Goal: Task Accomplishment & Management: Use online tool/utility

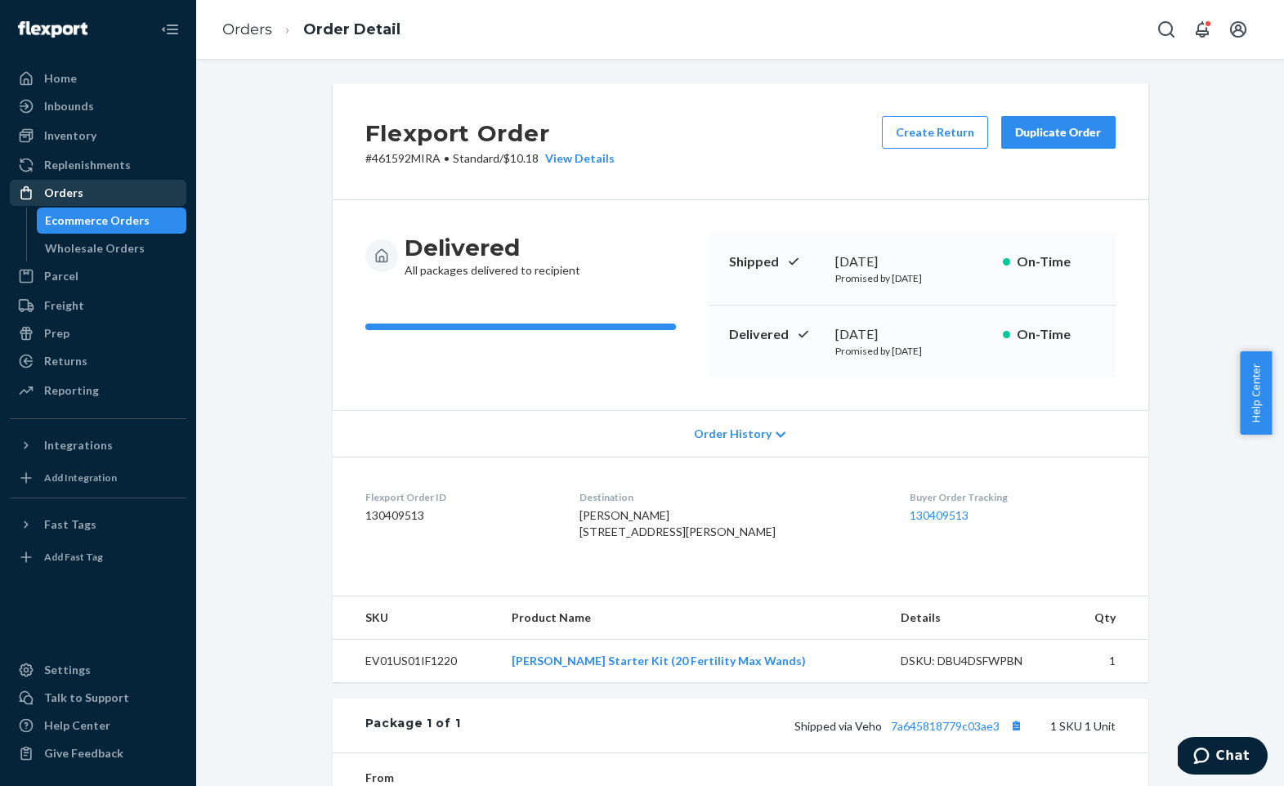
click at [117, 192] on div "Orders" at bounding box center [97, 192] width 173 height 23
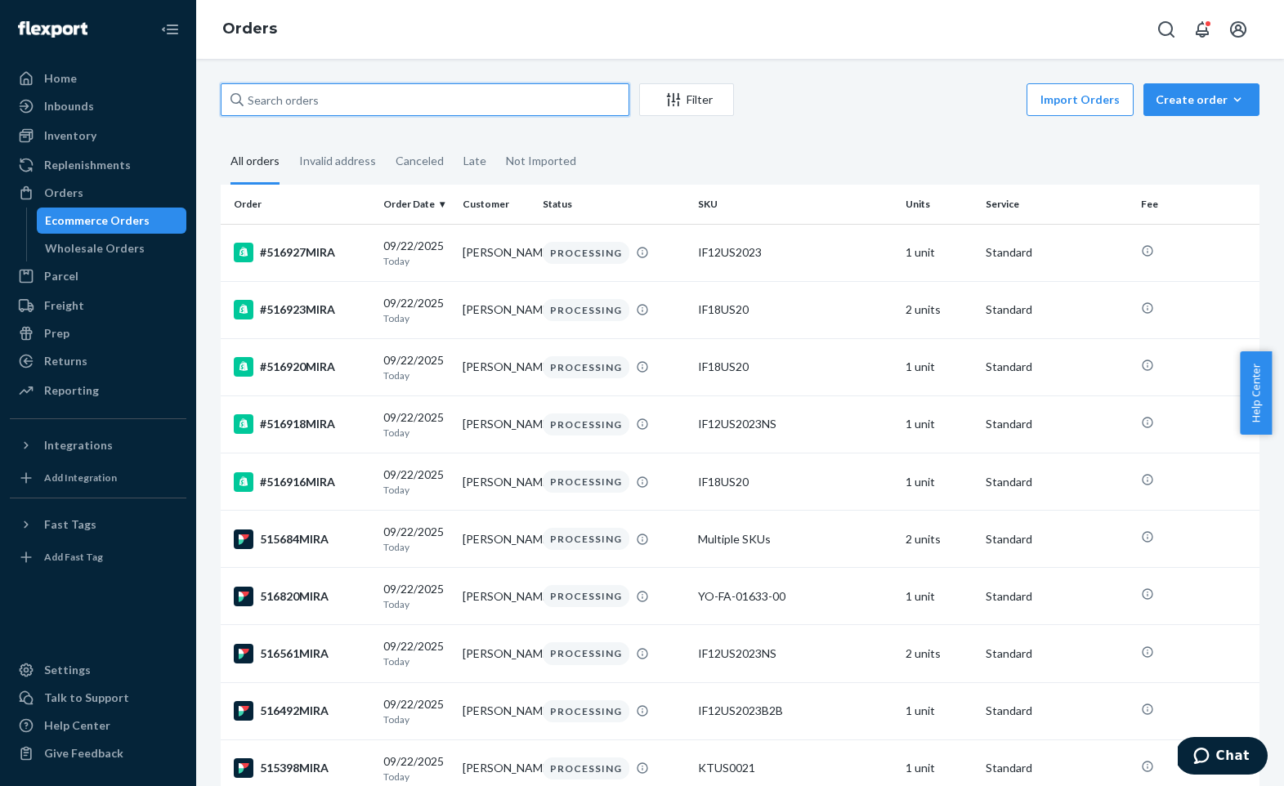
click at [372, 85] on input "text" at bounding box center [425, 99] width 409 height 33
paste input "511220MIRA"
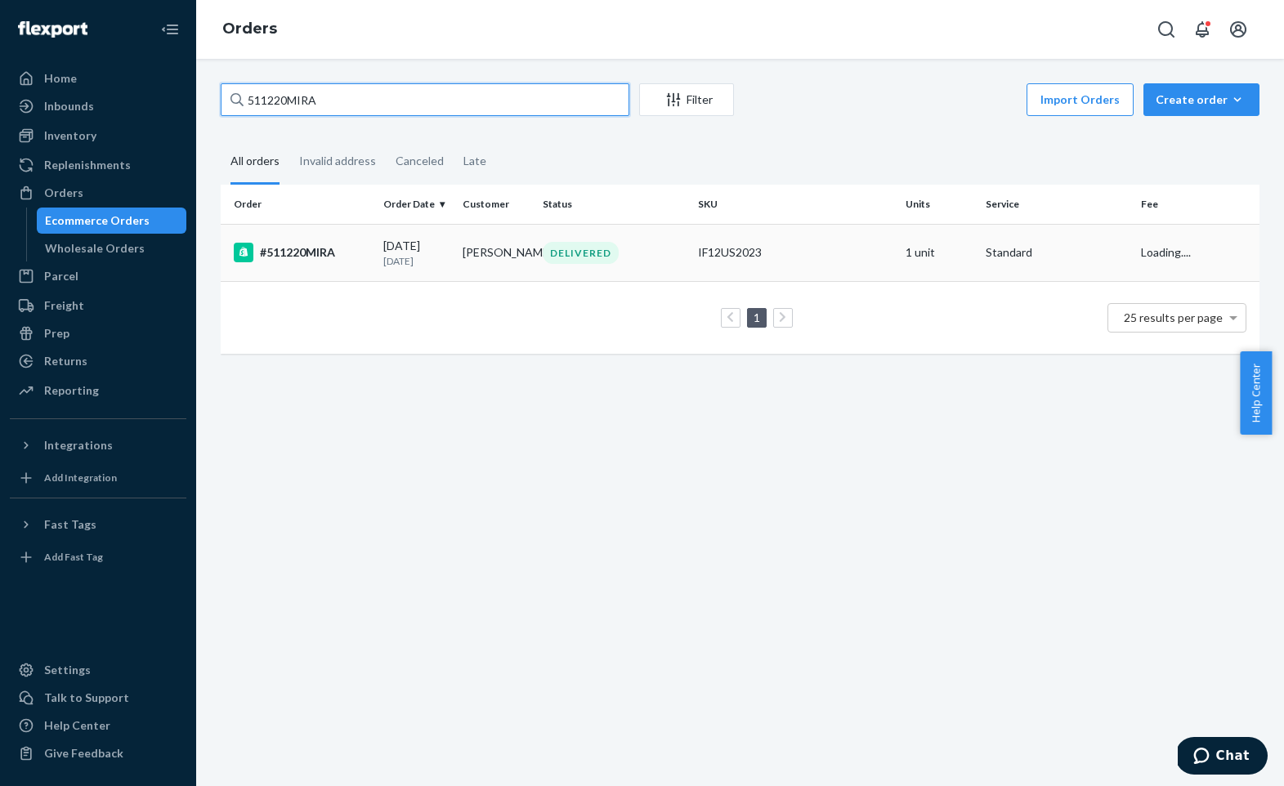
type input "511220MIRA"
click at [301, 257] on div "#511220MIRA" at bounding box center [302, 253] width 137 height 20
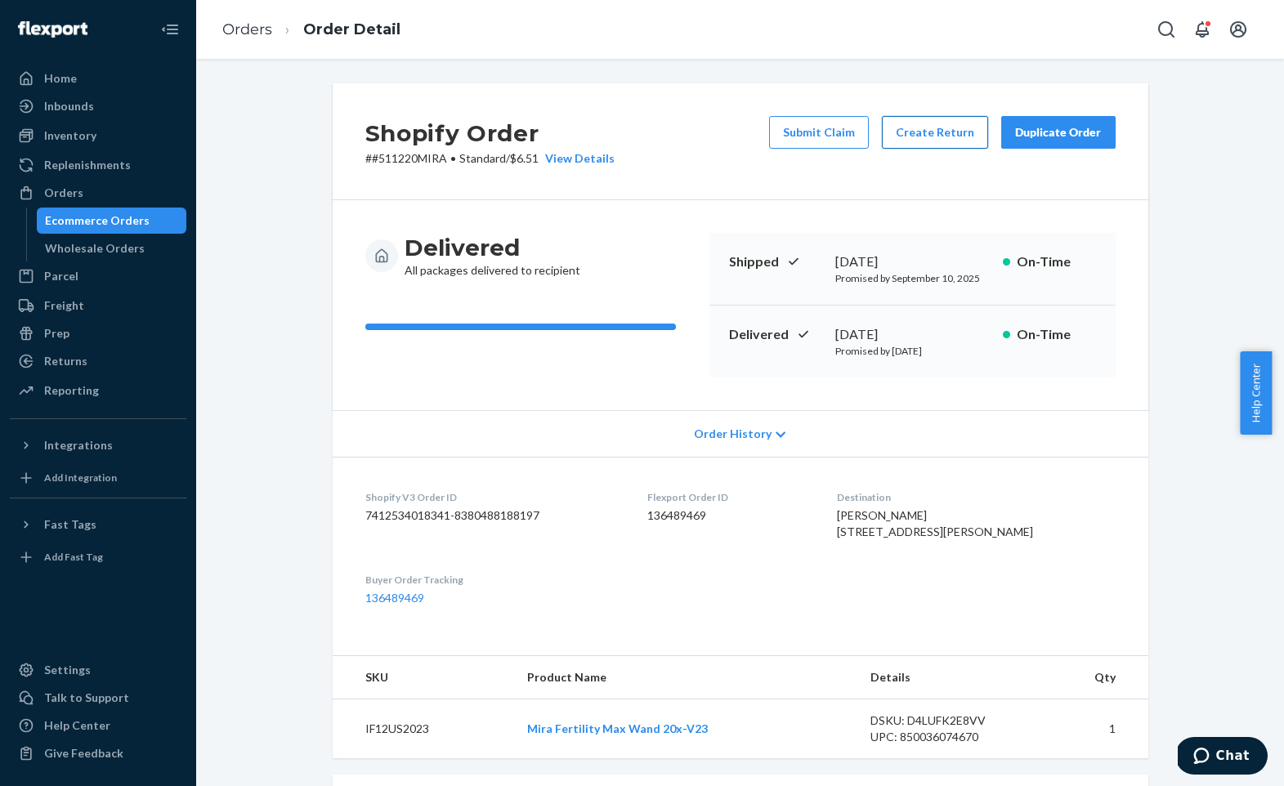
click at [913, 142] on button "Create Return" at bounding box center [935, 132] width 106 height 33
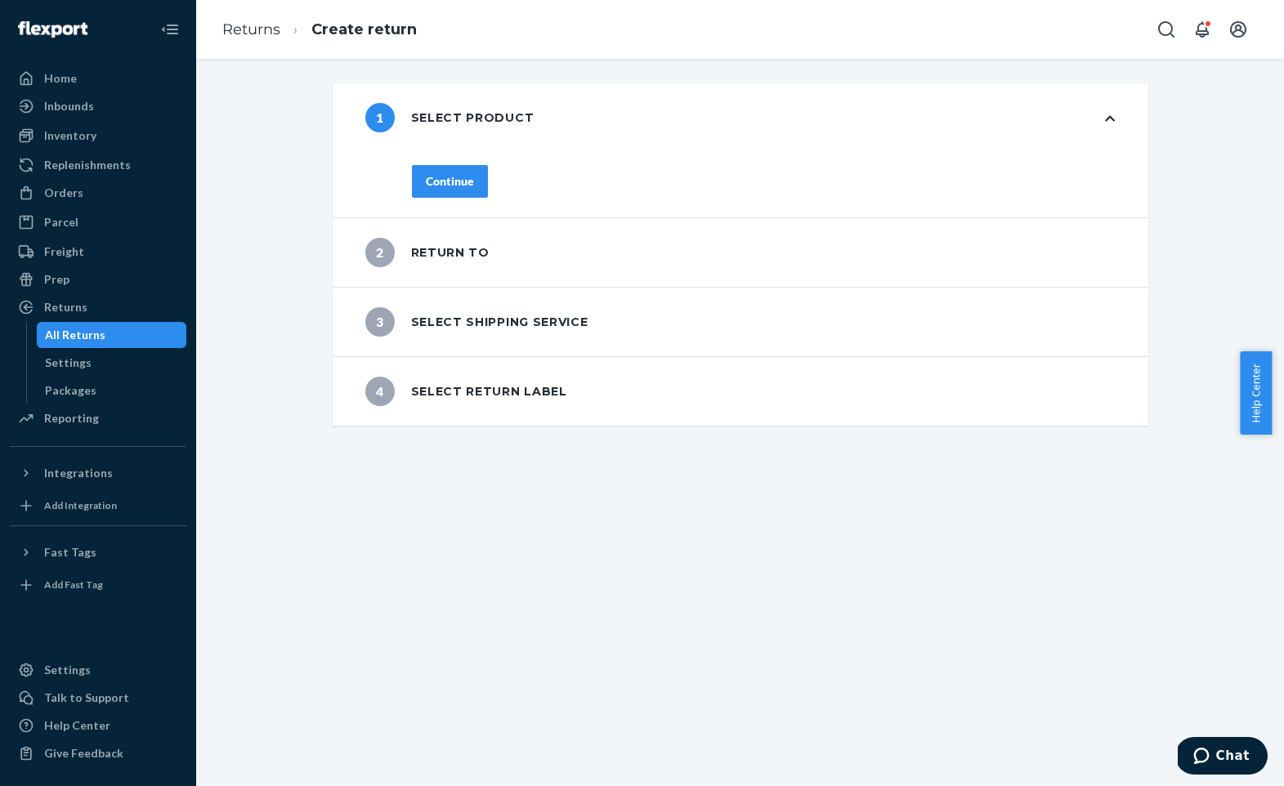
click at [426, 182] on div "Continue" at bounding box center [450, 181] width 48 height 16
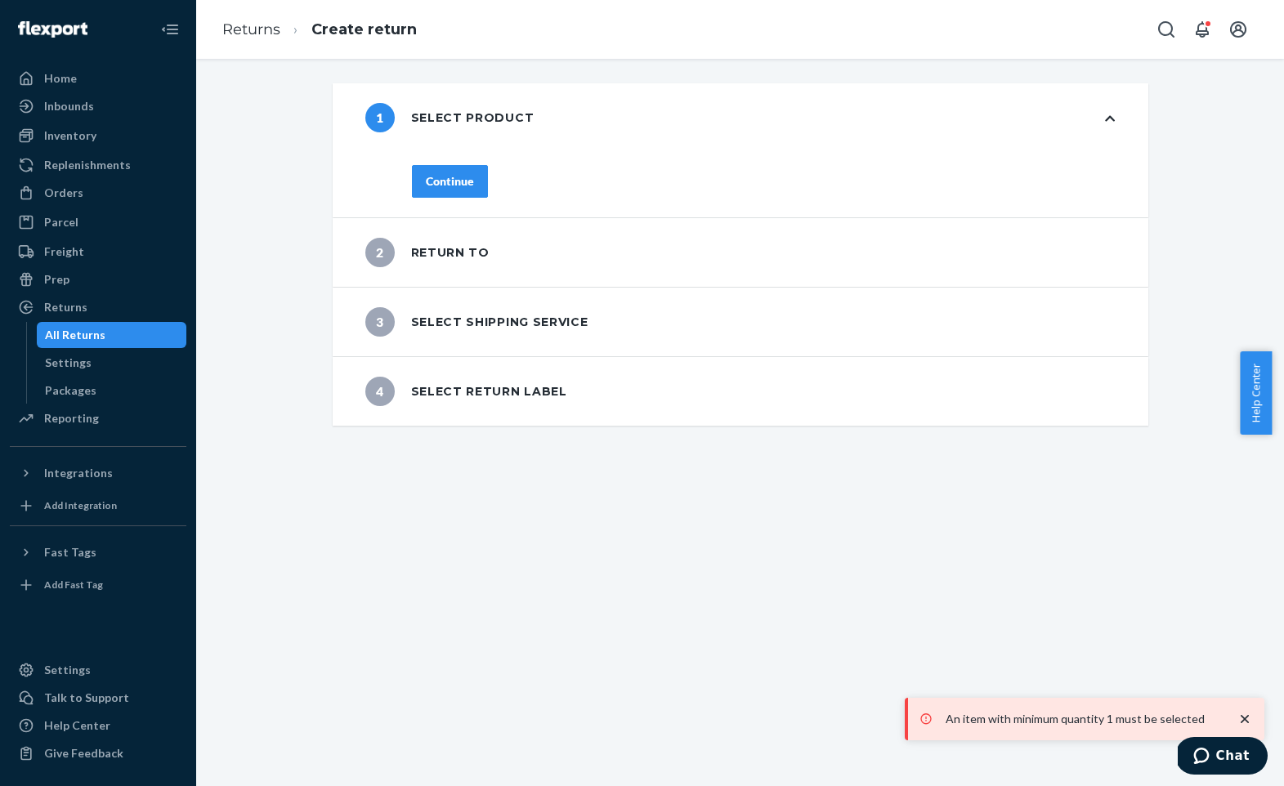
drag, startPoint x: 465, startPoint y: 191, endPoint x: 479, endPoint y: 186, distance: 14.7
click at [465, 191] on button "Continue" at bounding box center [450, 181] width 76 height 33
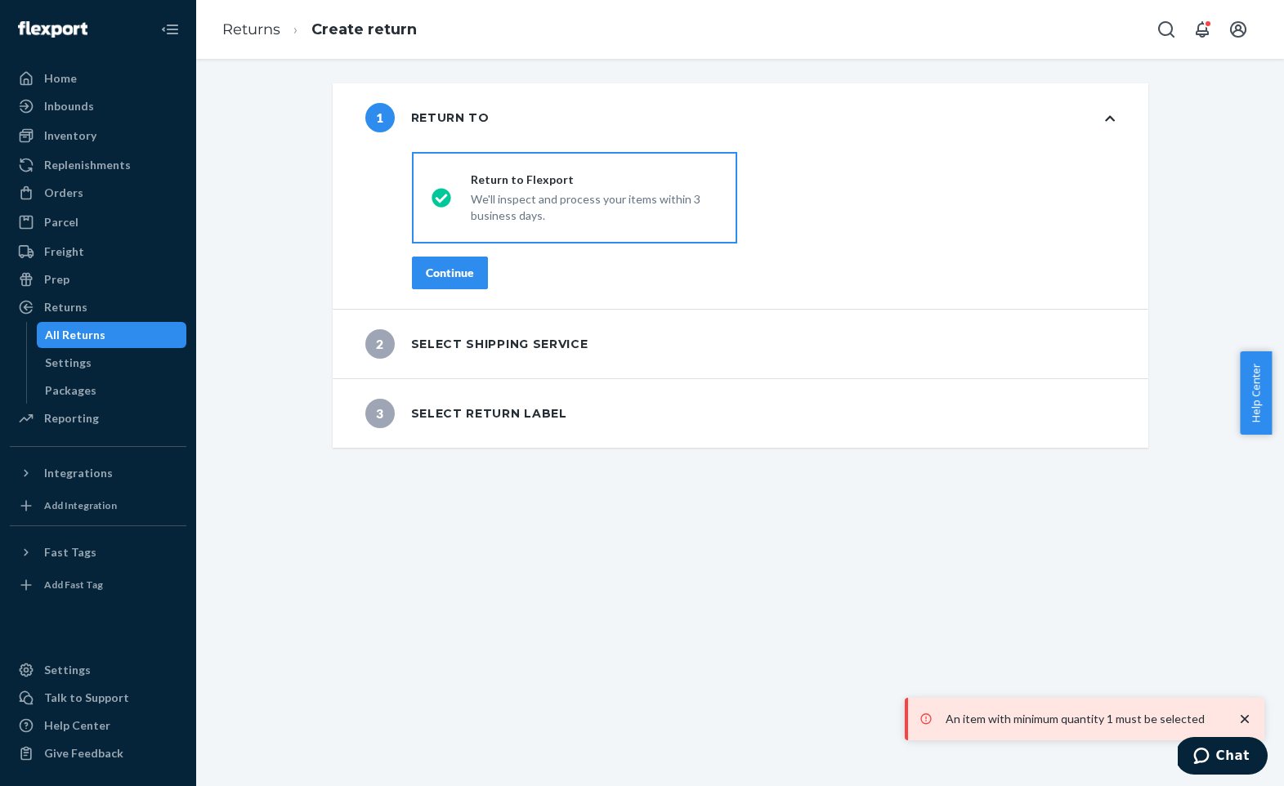
click at [472, 264] on button "Continue" at bounding box center [450, 273] width 76 height 33
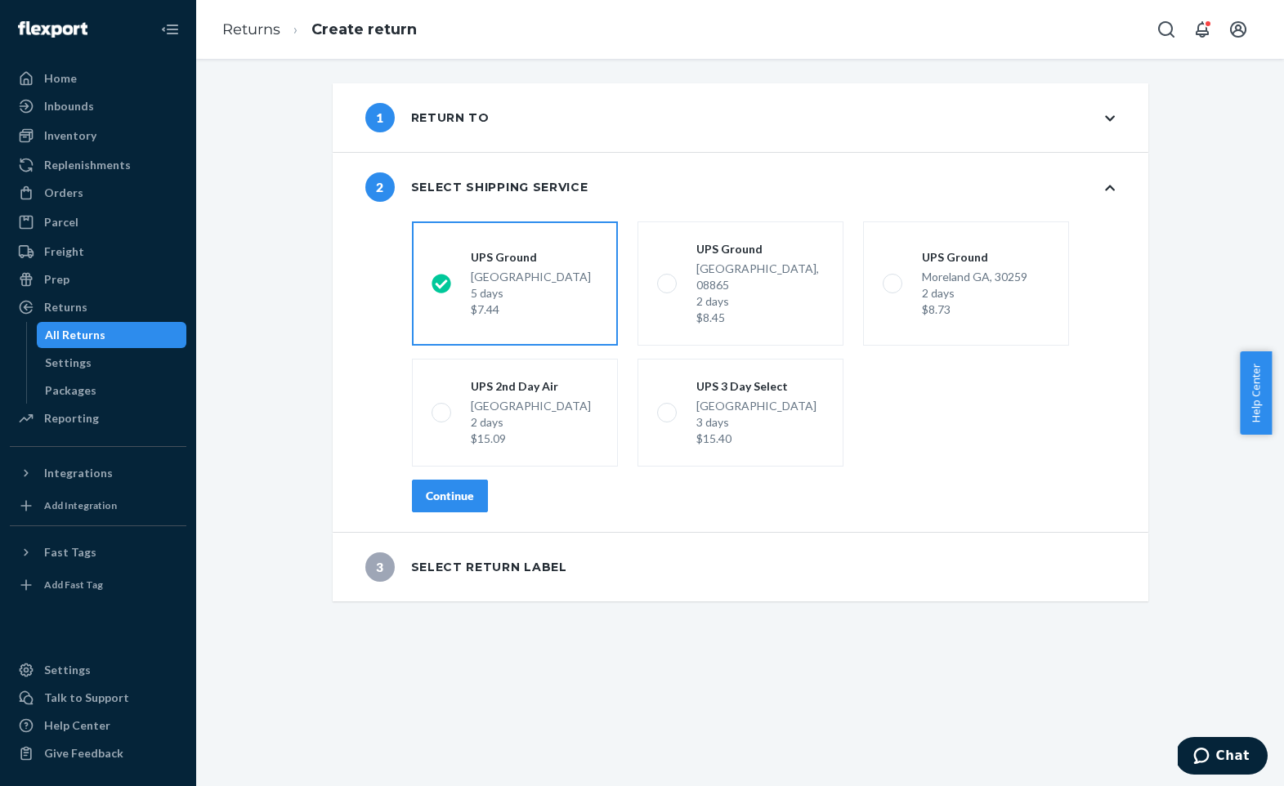
click at [463, 488] on div "Continue" at bounding box center [450, 496] width 48 height 16
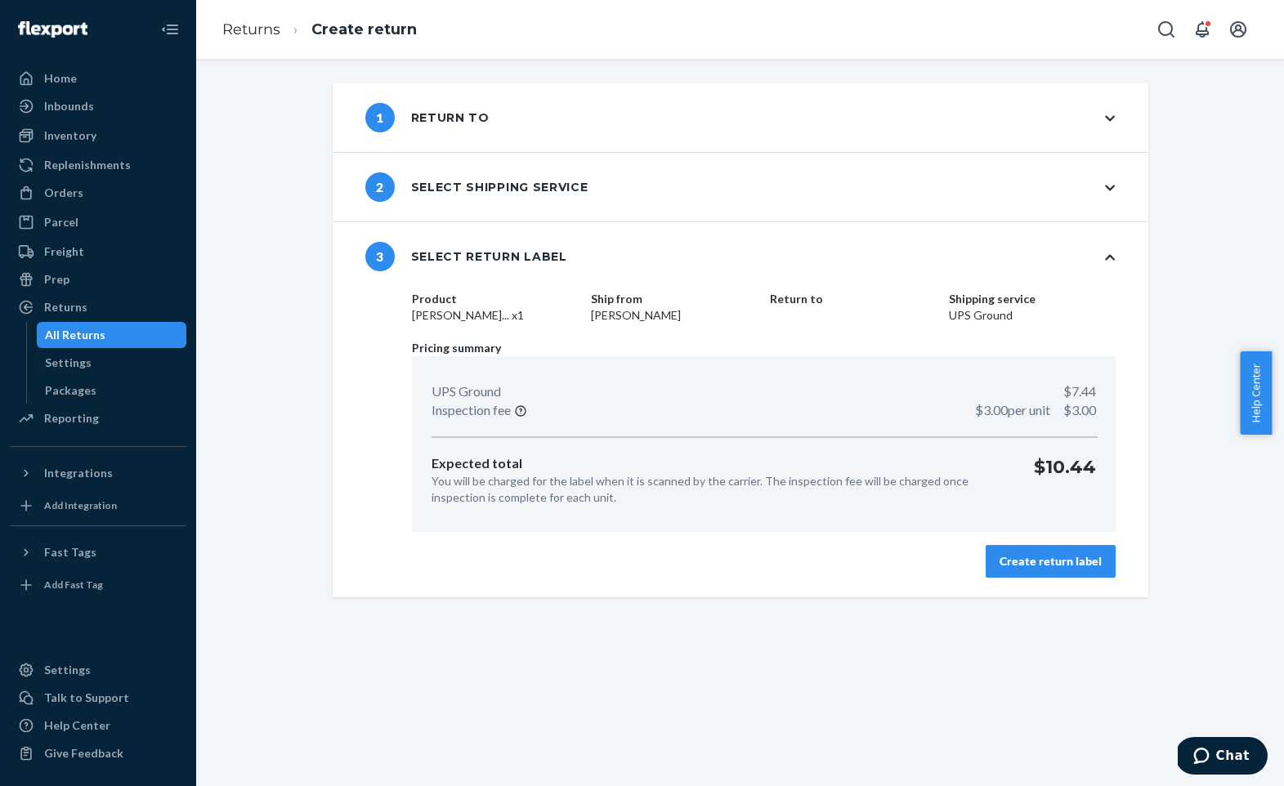
click at [1014, 557] on div "Create return label" at bounding box center [1051, 561] width 102 height 16
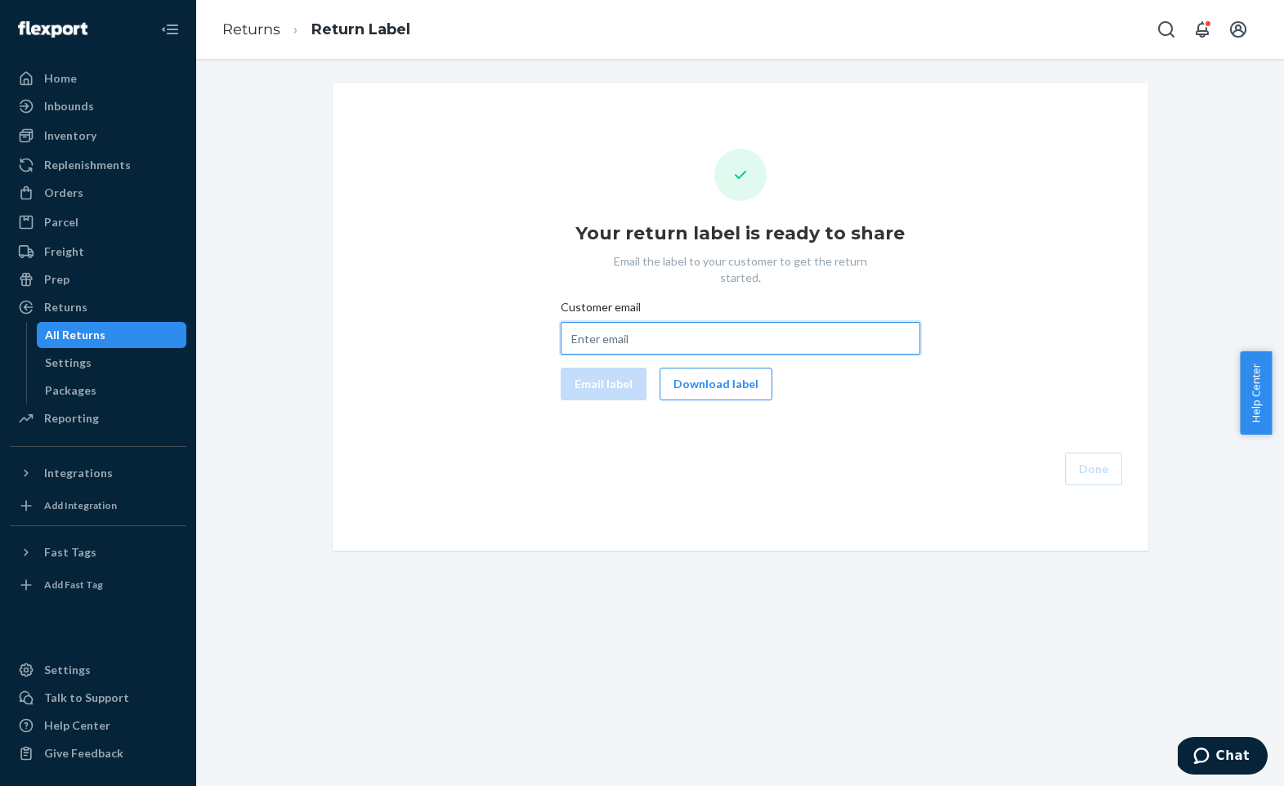
click at [739, 331] on input "Customer email" at bounding box center [741, 338] width 360 height 33
paste input "511220MIRA"
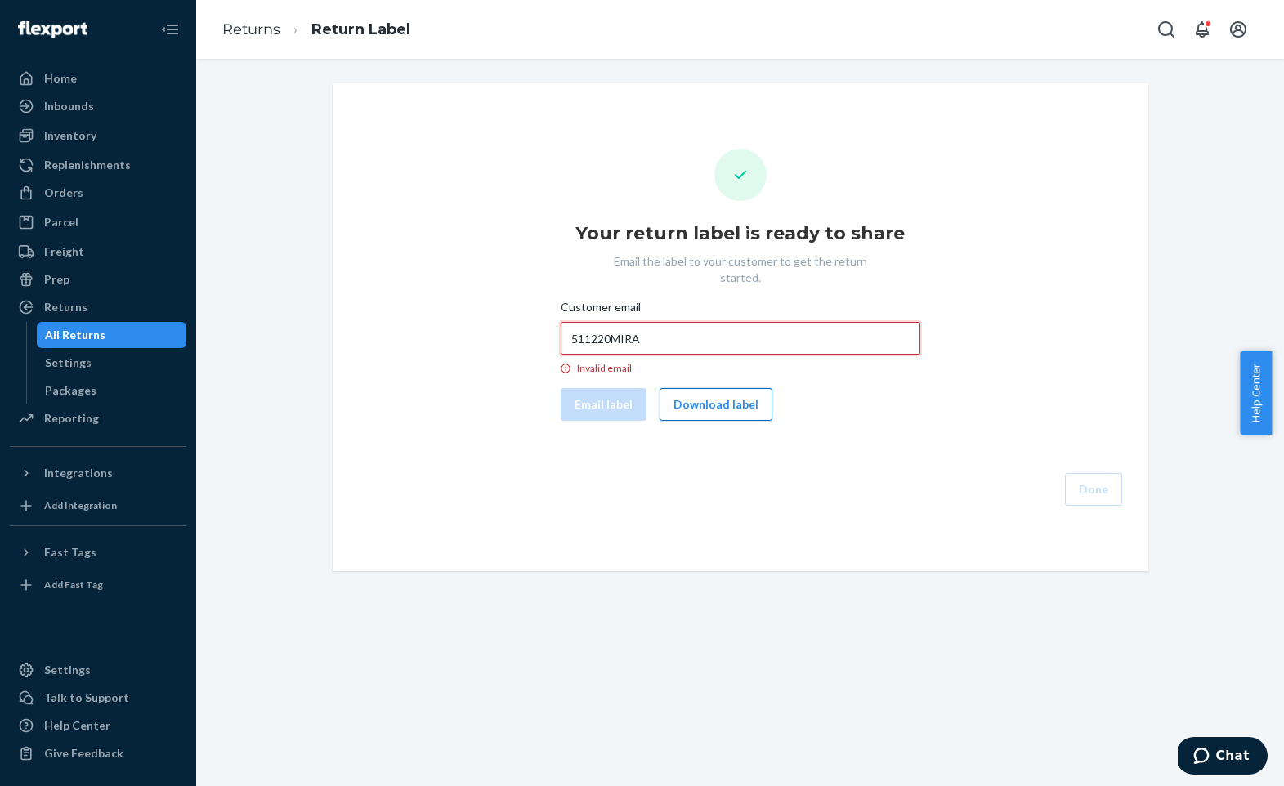
type input "511220MIRA"
click at [730, 404] on button "Download label" at bounding box center [716, 404] width 113 height 33
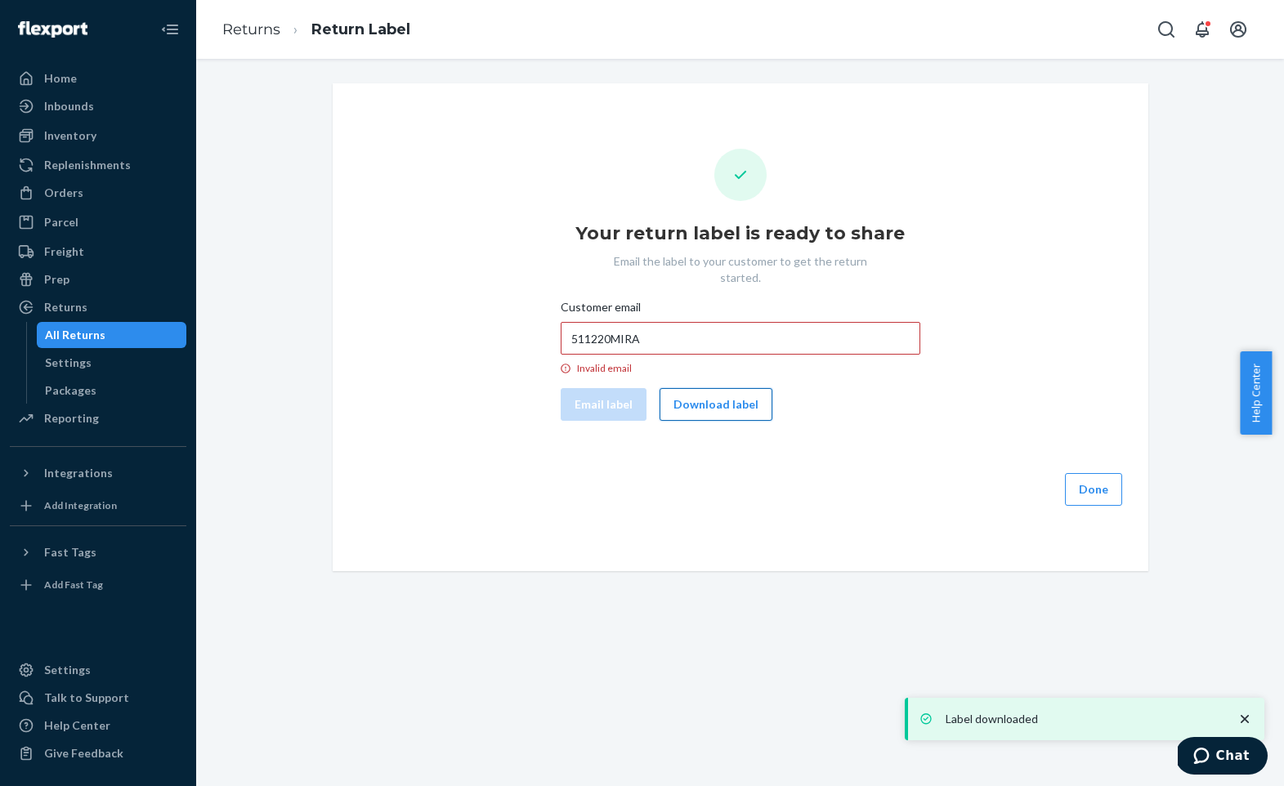
click at [732, 388] on button "Download label" at bounding box center [716, 404] width 113 height 33
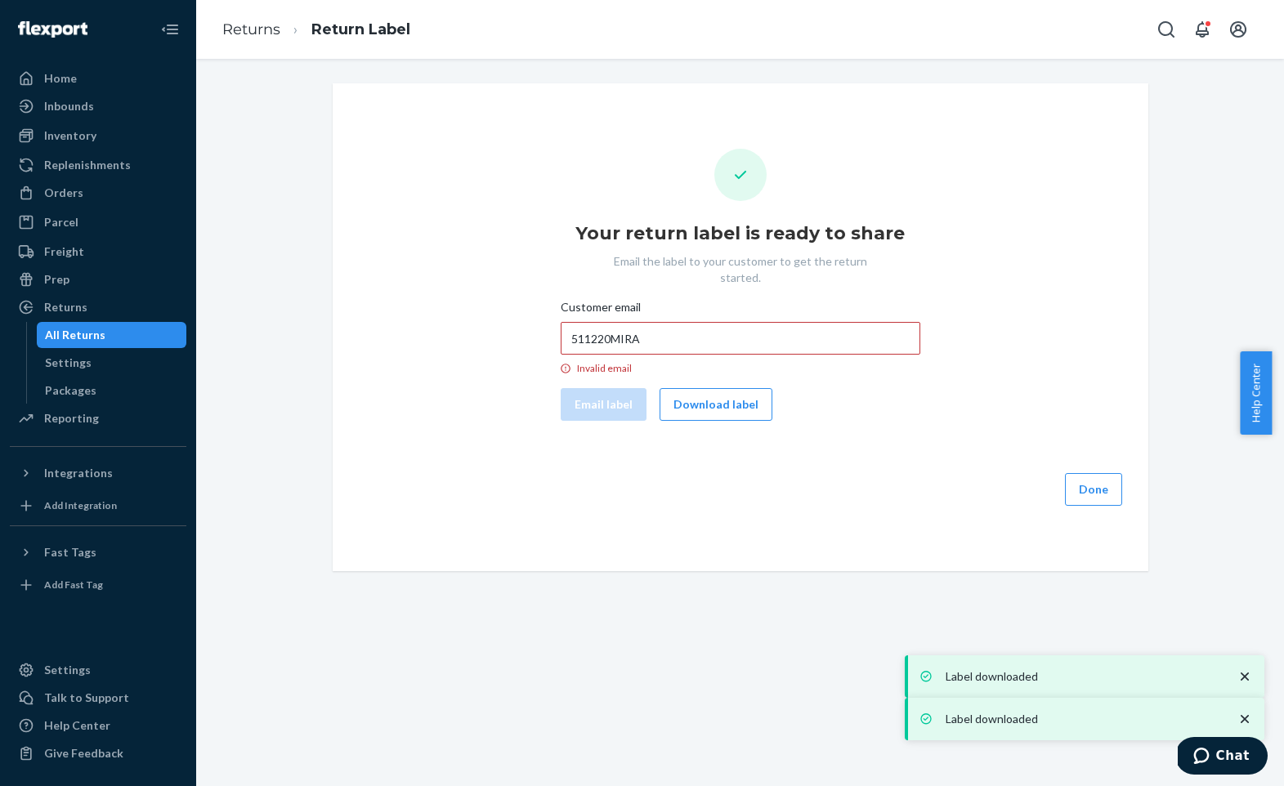
click at [1243, 674] on icon "close toast" at bounding box center [1245, 677] width 8 height 8
